Goal: Task Accomplishment & Management: Manage account settings

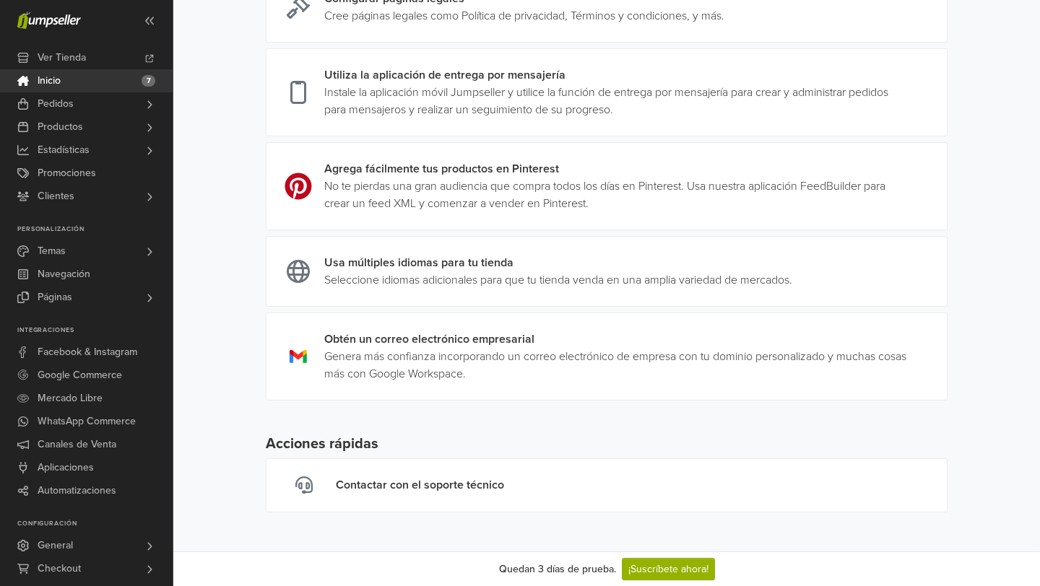
scroll to position [537, 0]
click at [147, 111] on span at bounding box center [150, 103] width 12 height 23
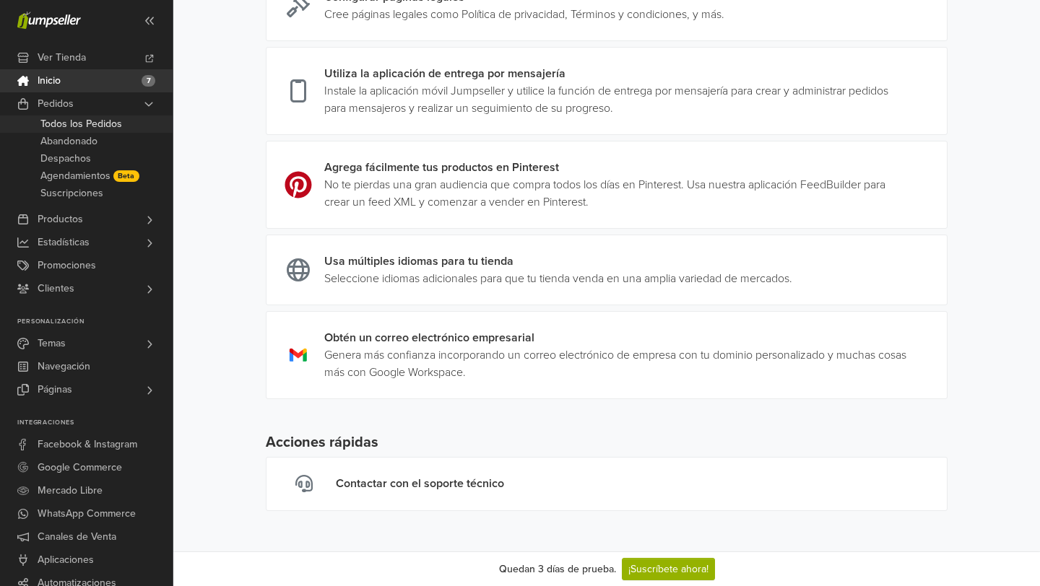
click at [126, 121] on link "Todos los Pedidos" at bounding box center [86, 124] width 173 height 17
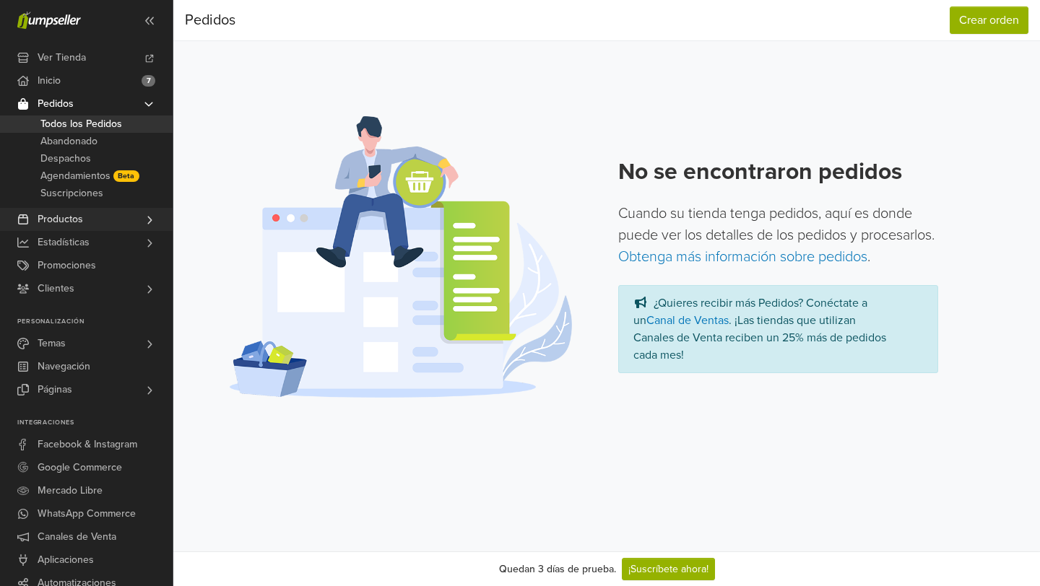
click at [70, 217] on span "Productos" at bounding box center [61, 219] width 46 height 23
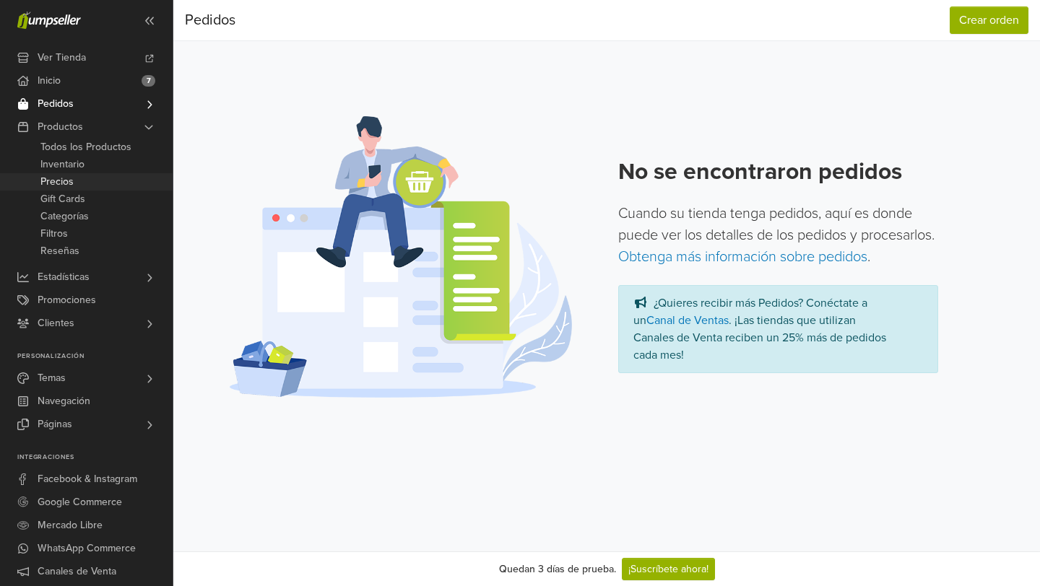
click at [86, 182] on link "Precios" at bounding box center [86, 181] width 173 height 17
